Goal: Information Seeking & Learning: Learn about a topic

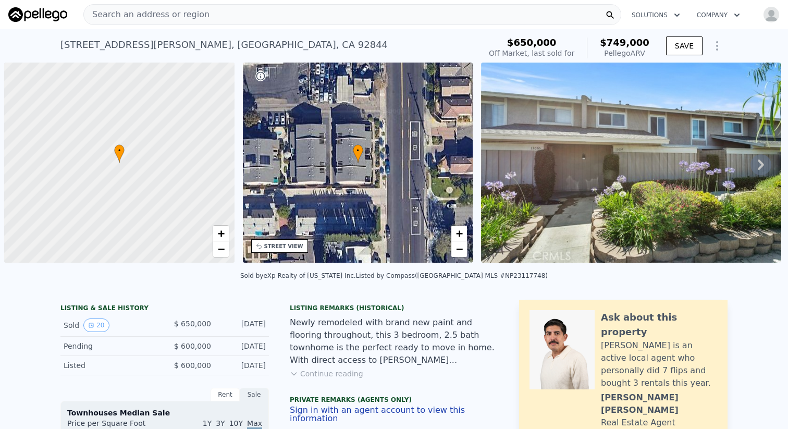
scroll to position [0, 4]
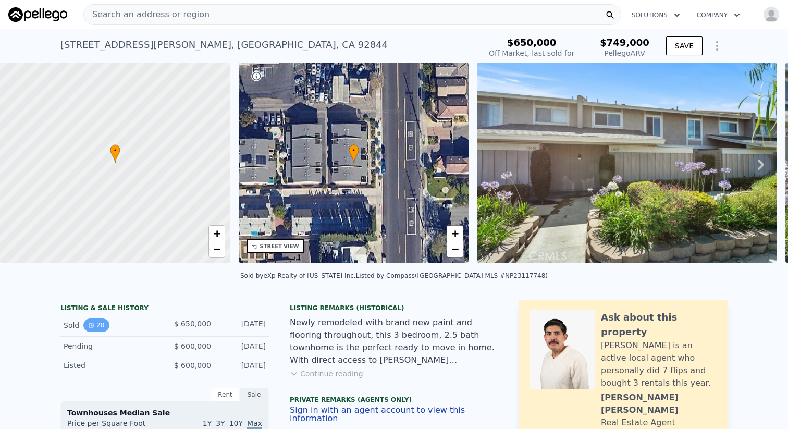
type input "2.5"
type input "1340"
type input "145111.428"
checkbox input "true"
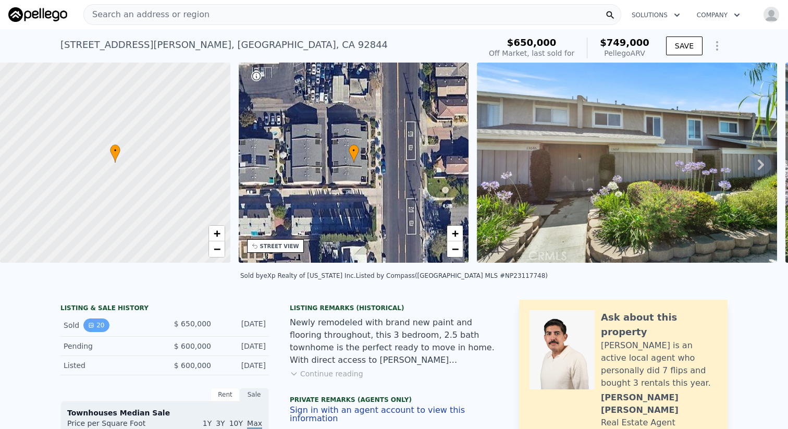
type input "$ 726,000"
type input "-$ 8,213"
click at [349, 20] on div "Search an address or region" at bounding box center [352, 14] width 538 height 21
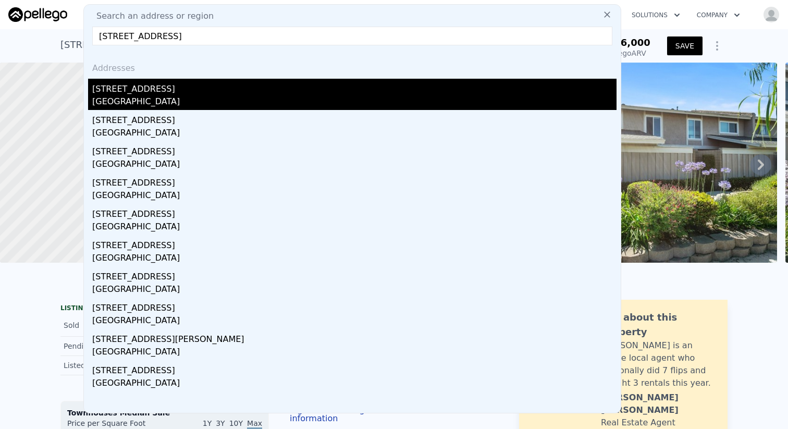
type input "[STREET_ADDRESS]"
click at [307, 83] on div "[STREET_ADDRESS]" at bounding box center [354, 87] width 524 height 17
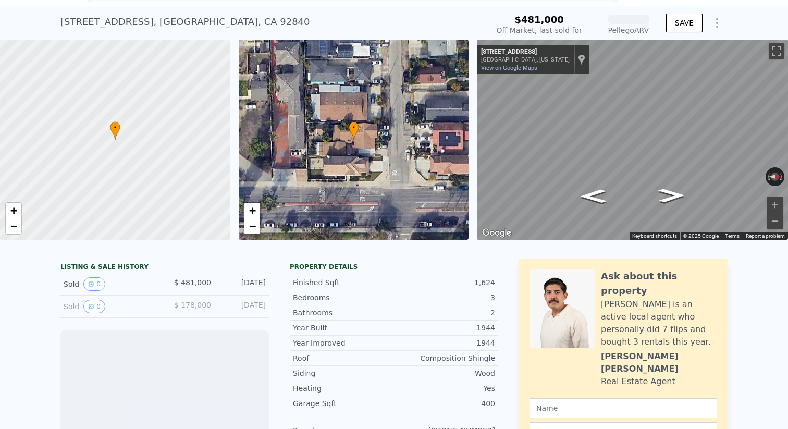
scroll to position [34, 0]
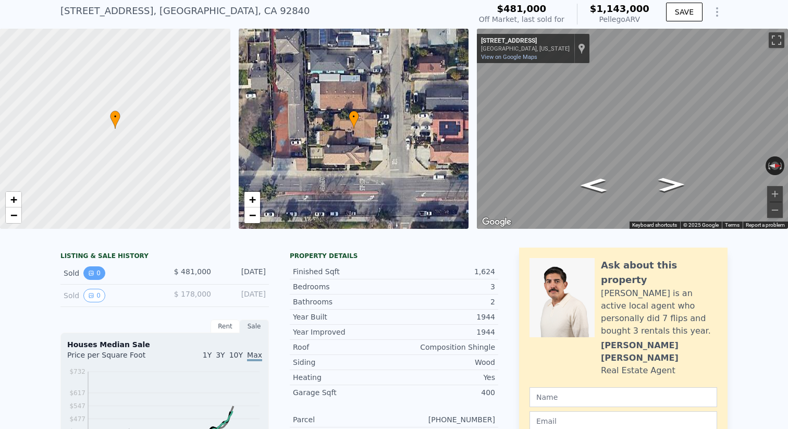
click at [92, 272] on icon "View historical data" at bounding box center [91, 273] width 6 height 6
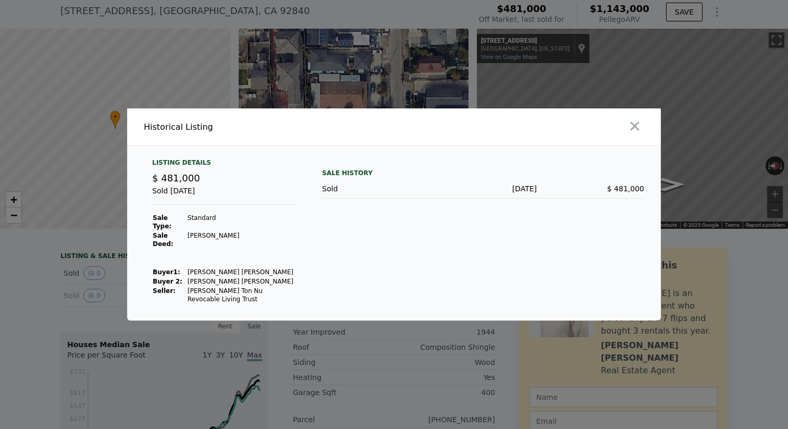
click at [60, 291] on div at bounding box center [394, 214] width 788 height 429
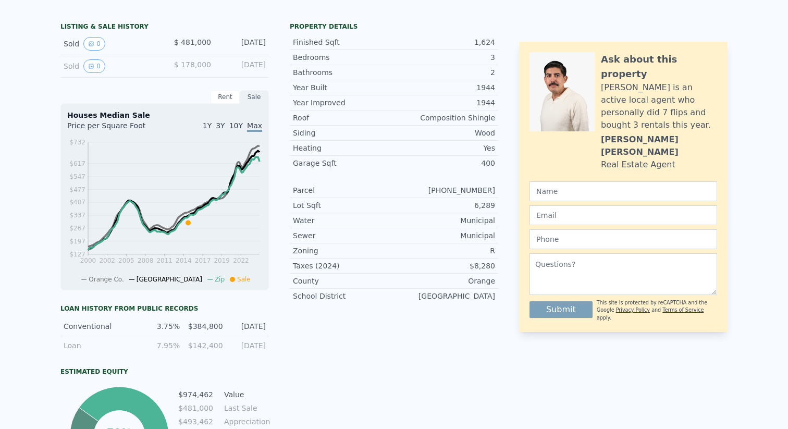
scroll to position [0, 0]
